Goal: Book appointment/travel/reservation

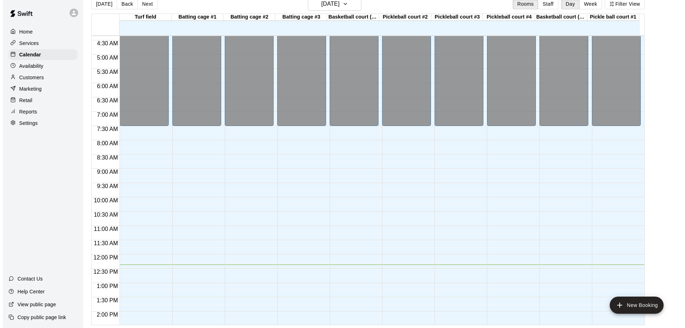
scroll to position [103, 0]
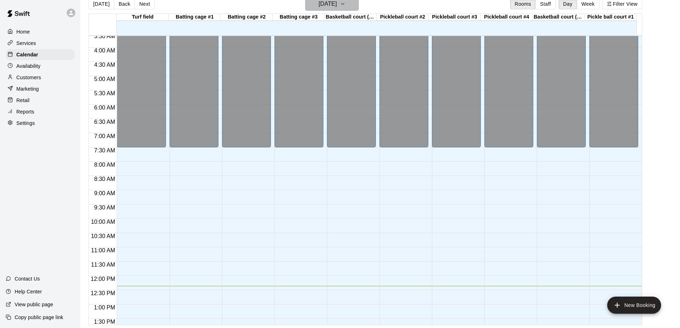
click at [354, 9] on button "[DATE]" at bounding box center [332, 4] width 54 height 14
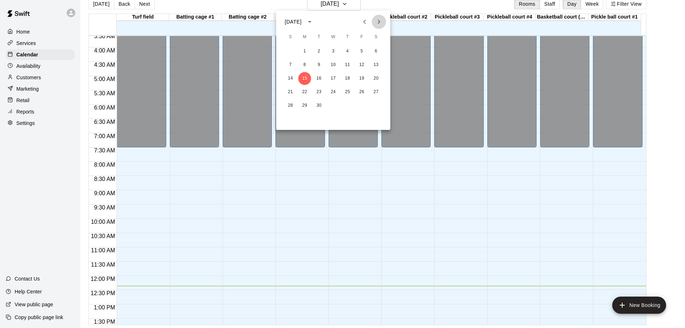
click at [380, 21] on icon "Next month" at bounding box center [379, 21] width 9 height 9
click at [363, 20] on icon "Previous month" at bounding box center [365, 21] width 9 height 9
click at [303, 66] on button "3" at bounding box center [304, 65] width 13 height 13
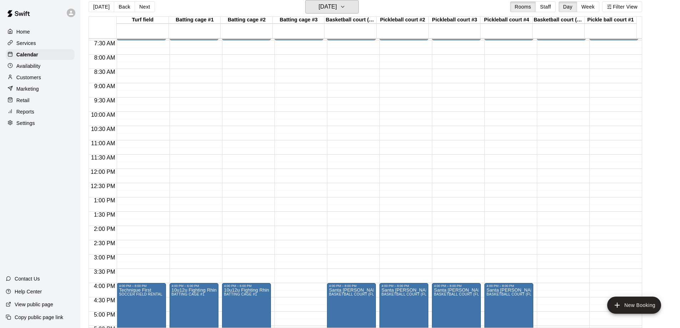
scroll to position [317, 0]
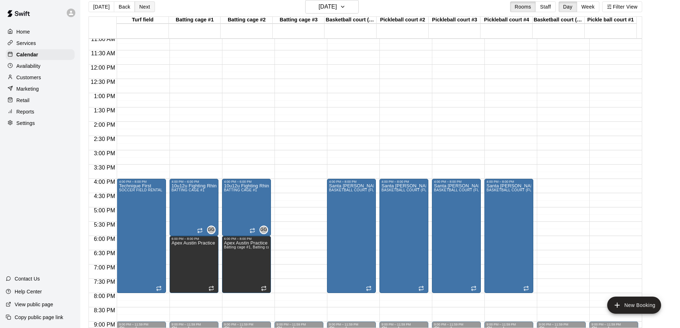
click at [138, 6] on button "Next" at bounding box center [145, 6] width 20 height 11
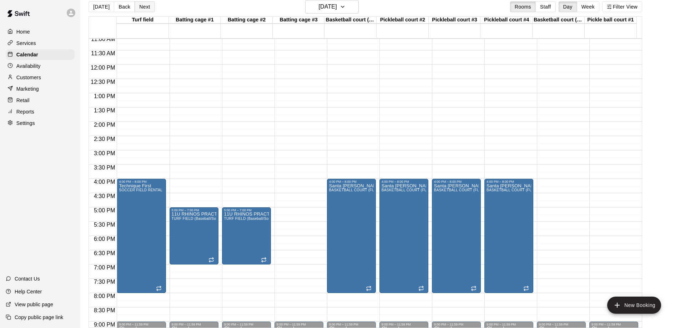
click at [138, 6] on button "Next" at bounding box center [145, 6] width 20 height 11
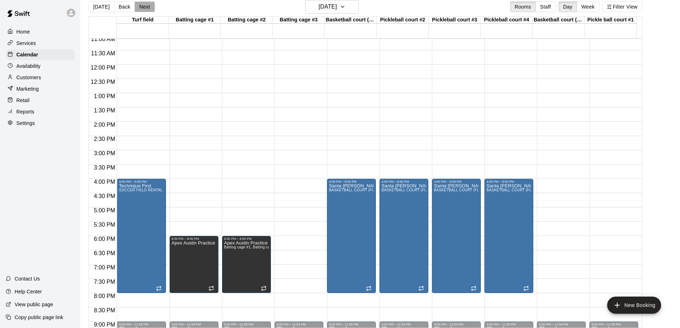
click at [138, 6] on button "Next" at bounding box center [145, 6] width 20 height 11
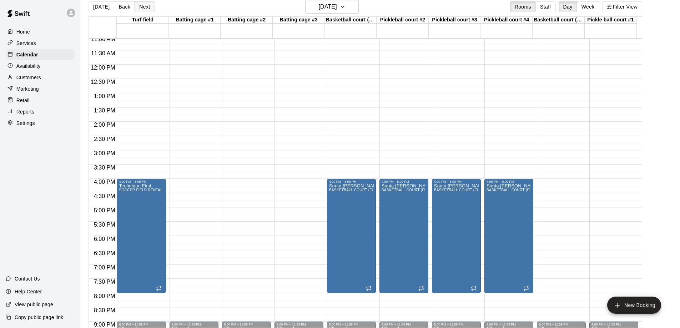
click at [138, 6] on button "Next" at bounding box center [145, 6] width 20 height 11
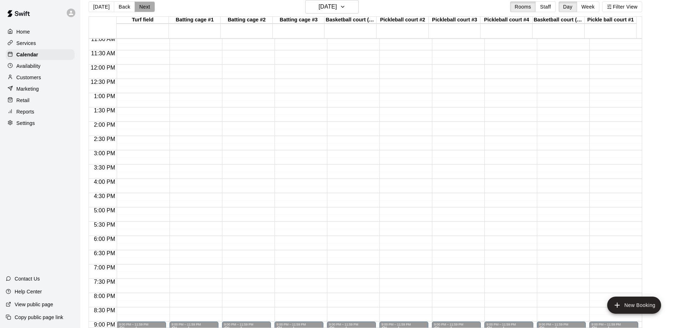
click at [138, 6] on button "Next" at bounding box center [145, 6] width 20 height 11
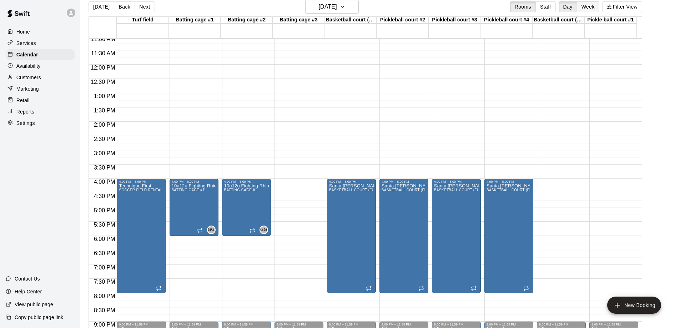
click at [594, 5] on button "Week" at bounding box center [588, 6] width 22 height 11
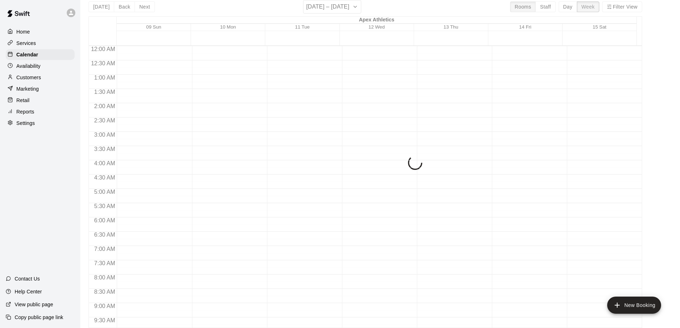
scroll to position [353, 0]
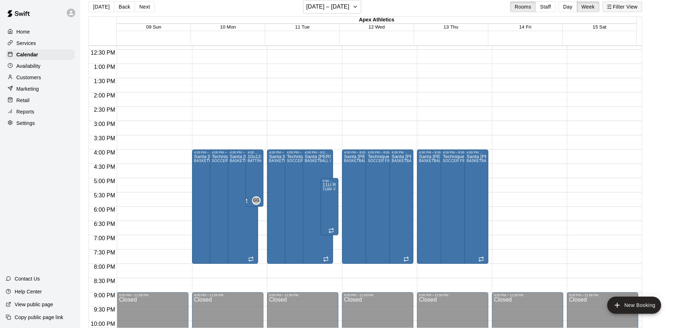
click at [626, 6] on button "Filter View" at bounding box center [622, 6] width 40 height 11
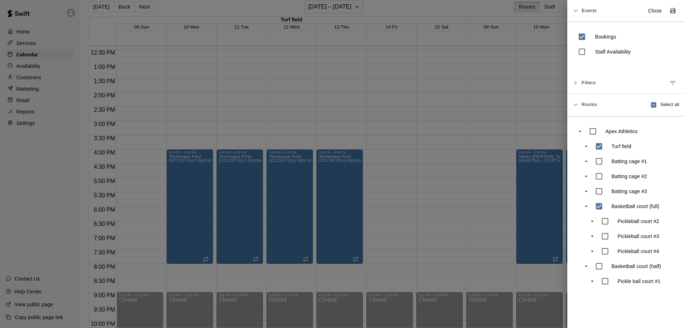
click at [402, 103] on div at bounding box center [342, 164] width 685 height 328
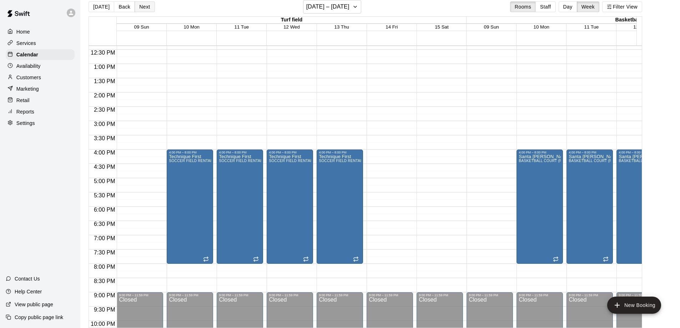
click at [147, 2] on button "Next" at bounding box center [145, 6] width 20 height 11
click at [143, 4] on button "Next" at bounding box center [145, 6] width 20 height 11
click at [139, 7] on button "Next" at bounding box center [145, 6] width 20 height 11
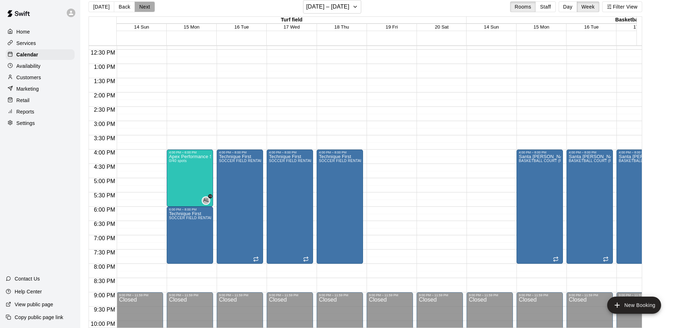
click at [139, 7] on button "Next" at bounding box center [145, 6] width 20 height 11
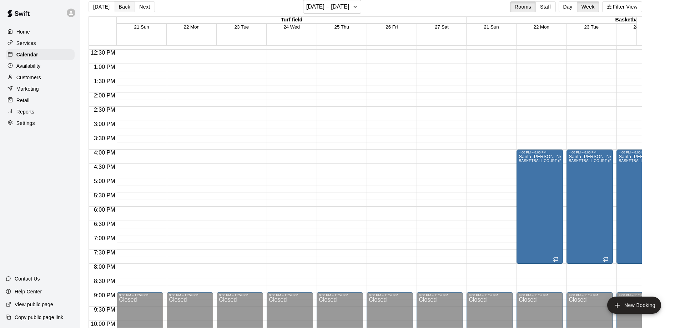
click at [123, 6] on button "Back" at bounding box center [124, 6] width 21 height 11
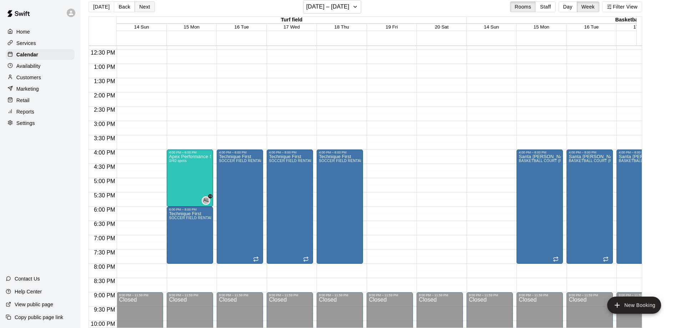
click at [139, 6] on button "Next" at bounding box center [145, 6] width 20 height 11
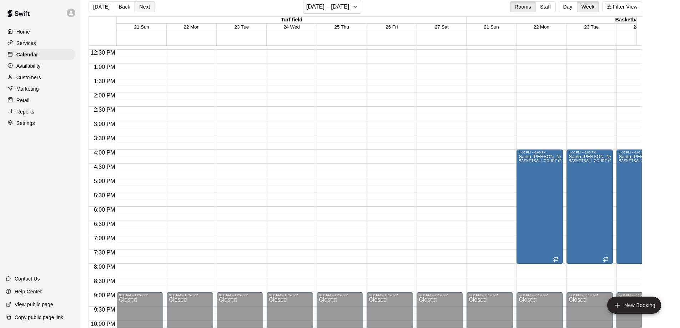
click at [139, 6] on button "Next" at bounding box center [145, 6] width 20 height 11
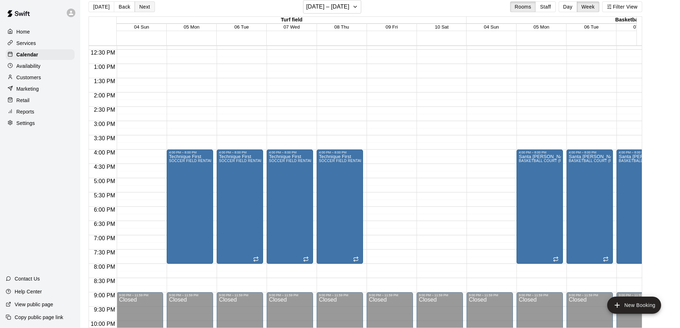
click at [139, 6] on button "Next" at bounding box center [145, 6] width 20 height 11
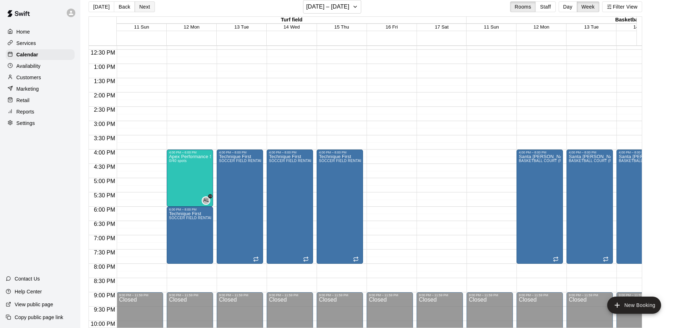
click at [139, 6] on button "Next" at bounding box center [145, 6] width 20 height 11
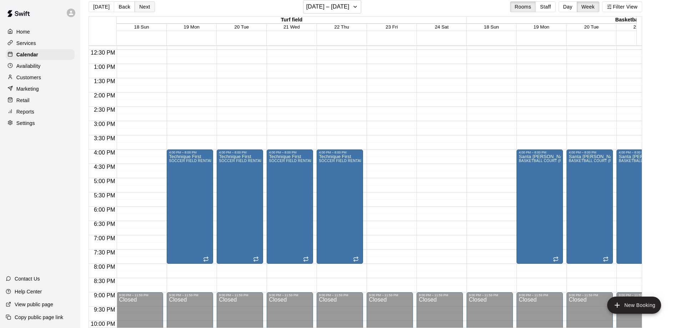
click at [139, 6] on button "Next" at bounding box center [145, 6] width 20 height 11
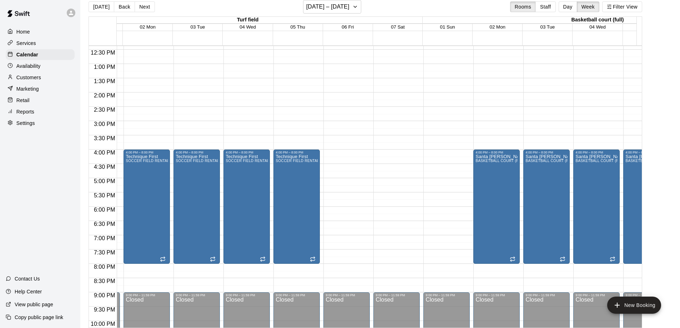
scroll to position [0, 43]
click at [141, 5] on button "Next" at bounding box center [145, 6] width 20 height 11
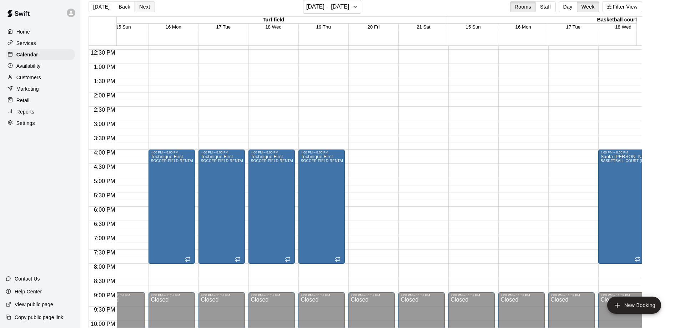
click at [141, 8] on button "Next" at bounding box center [145, 6] width 20 height 11
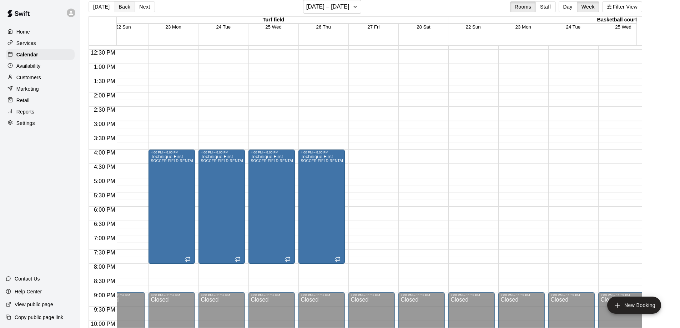
click at [122, 8] on button "Back" at bounding box center [124, 6] width 21 height 11
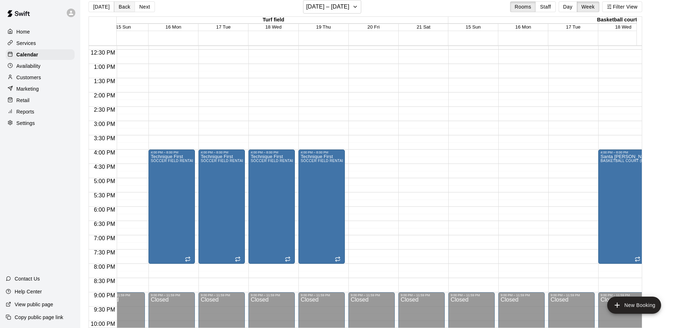
click at [122, 8] on button "Back" at bounding box center [124, 6] width 21 height 11
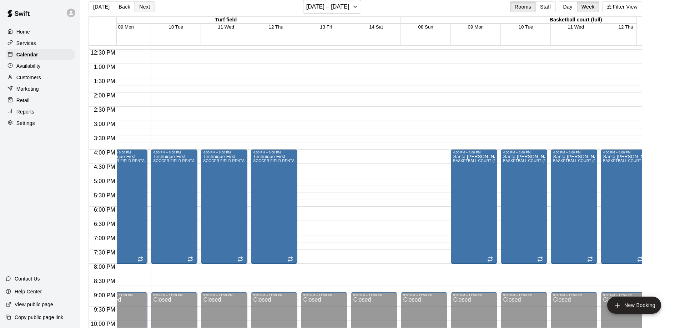
click at [142, 7] on button "Next" at bounding box center [145, 6] width 20 height 11
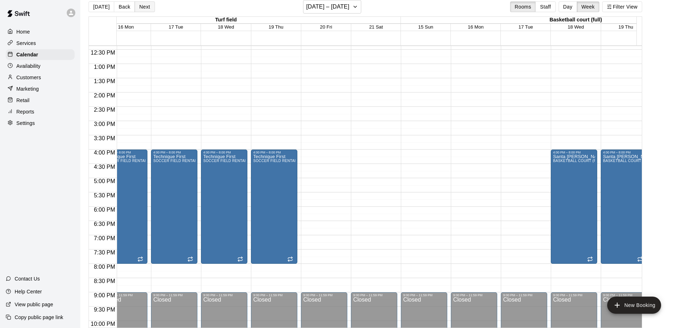
click at [142, 7] on button "Next" at bounding box center [145, 6] width 20 height 11
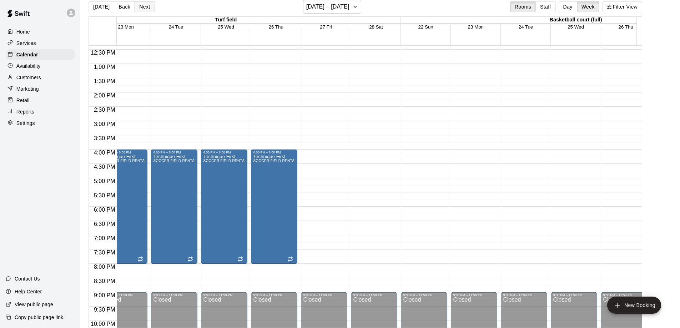
click at [142, 7] on button "Next" at bounding box center [145, 6] width 20 height 11
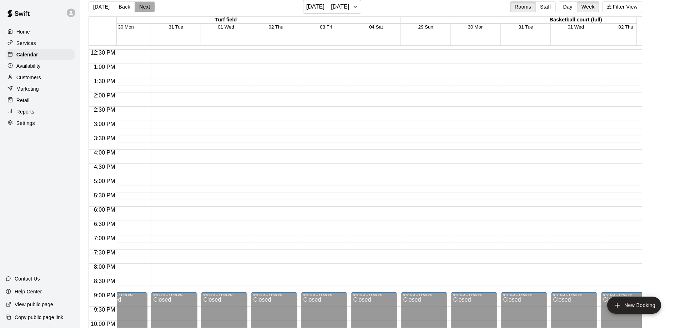
click at [142, 7] on button "Next" at bounding box center [145, 6] width 20 height 11
click at [120, 6] on button "Back" at bounding box center [124, 6] width 21 height 11
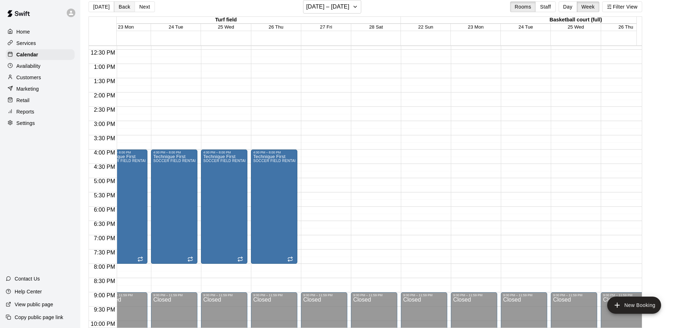
click at [120, 6] on button "Back" at bounding box center [124, 6] width 21 height 11
click at [138, 7] on button "Next" at bounding box center [145, 6] width 20 height 11
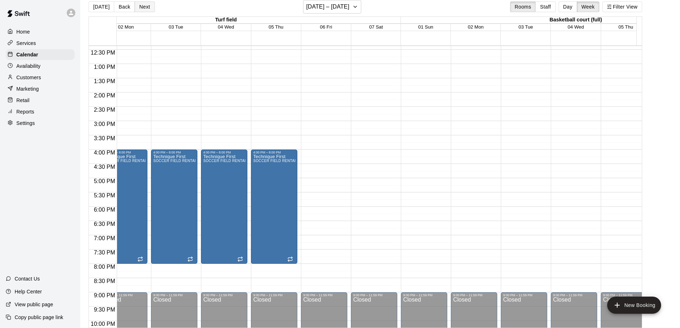
click at [138, 7] on button "Next" at bounding box center [145, 6] width 20 height 11
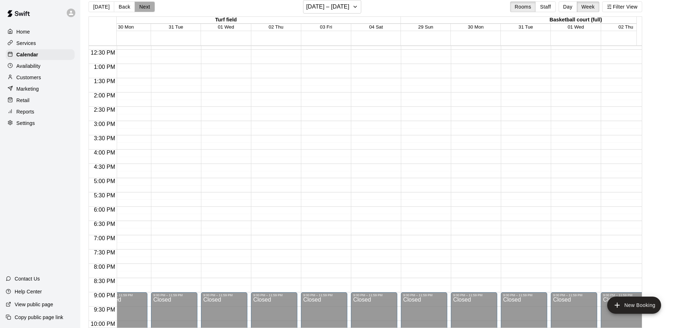
click at [138, 7] on button "Next" at bounding box center [145, 6] width 20 height 11
click at [122, 8] on button "Back" at bounding box center [124, 6] width 21 height 11
click at [358, 5] on icon "button" at bounding box center [355, 6] width 6 height 9
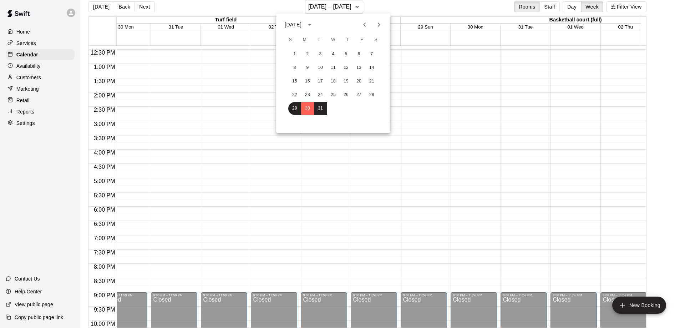
click at [363, 26] on icon "Previous month" at bounding box center [365, 24] width 9 height 9
drag, startPoint x: 294, startPoint y: 54, endPoint x: 310, endPoint y: 101, distance: 49.2
click at [295, 54] on button "1" at bounding box center [294, 54] width 13 height 13
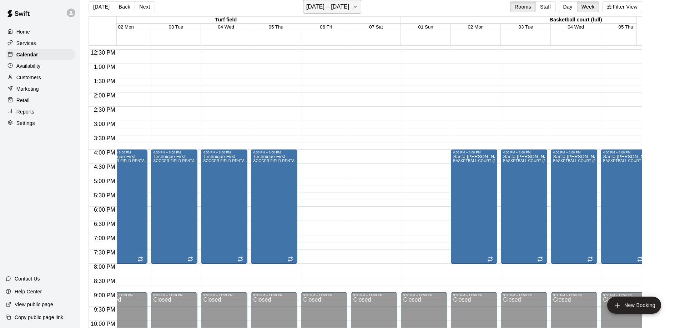
click at [356, 6] on icon "button" at bounding box center [355, 6] width 6 height 9
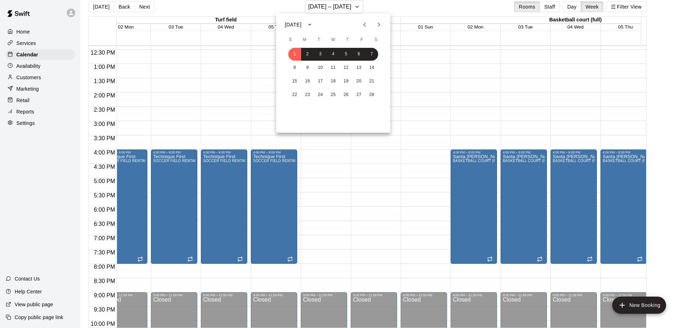
click at [242, 73] on div at bounding box center [342, 164] width 685 height 328
